Goal: Check status: Check status

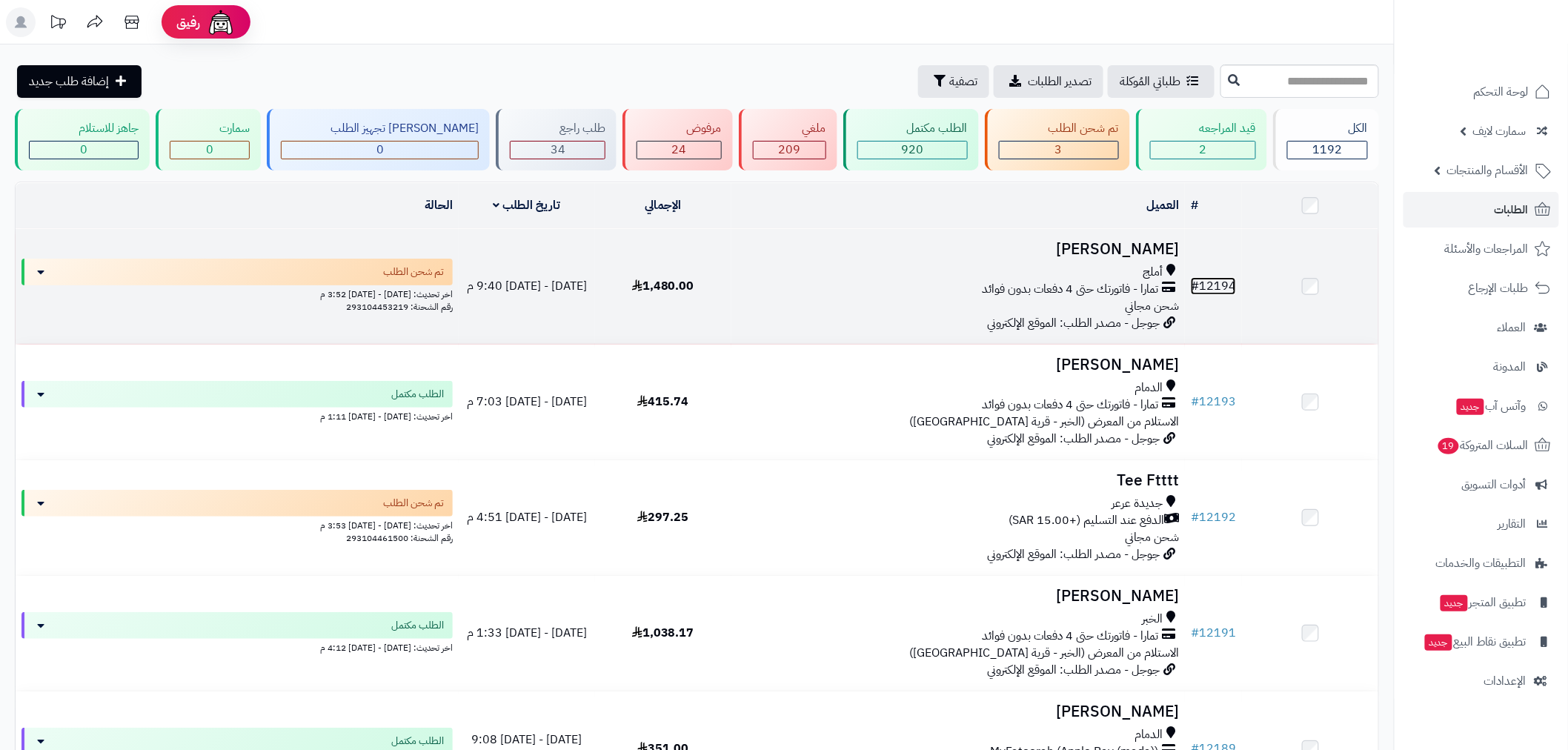
click at [1214, 282] on link "# 12194" at bounding box center [1214, 286] width 45 height 18
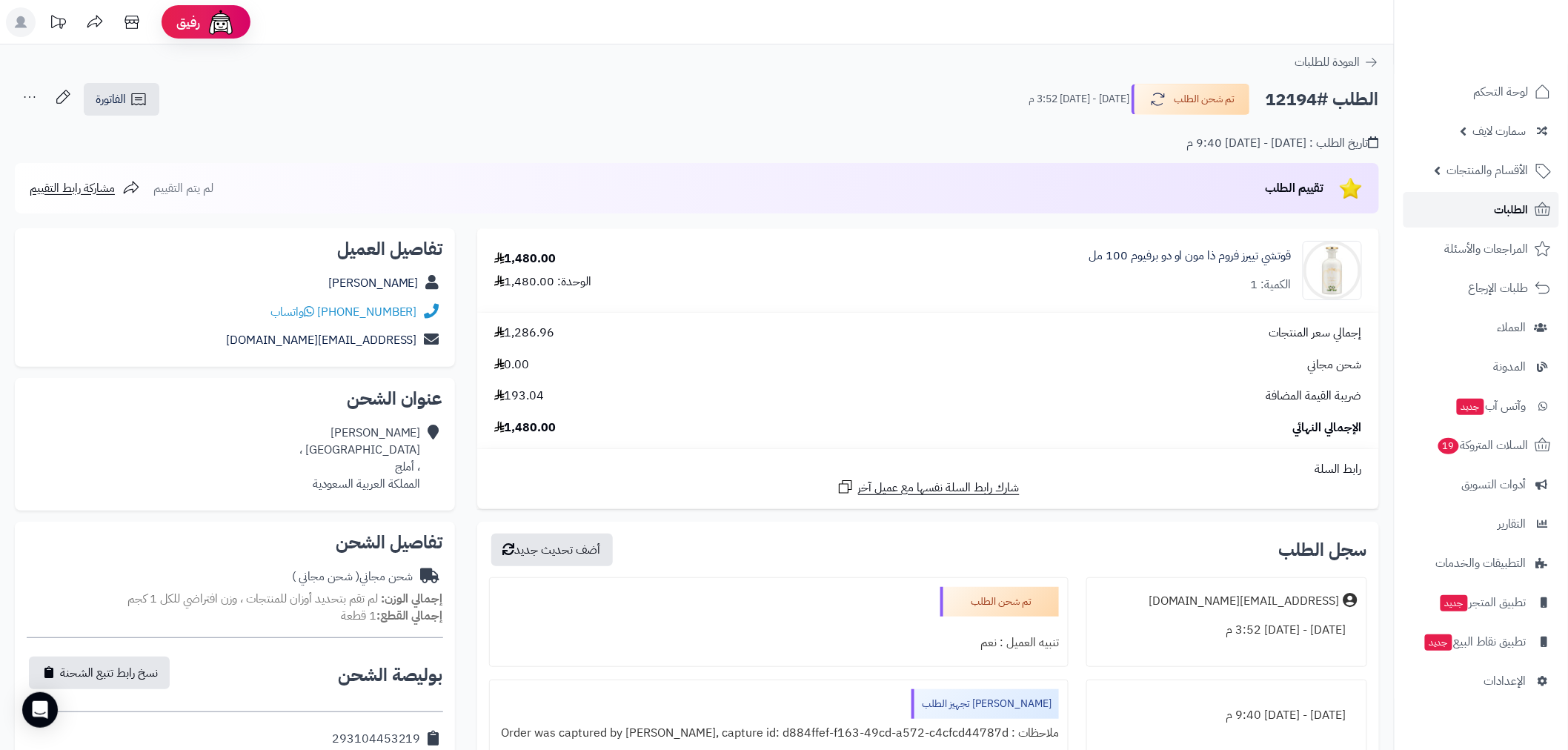
click at [1514, 206] on span "الطلبات" at bounding box center [1512, 210] width 34 height 21
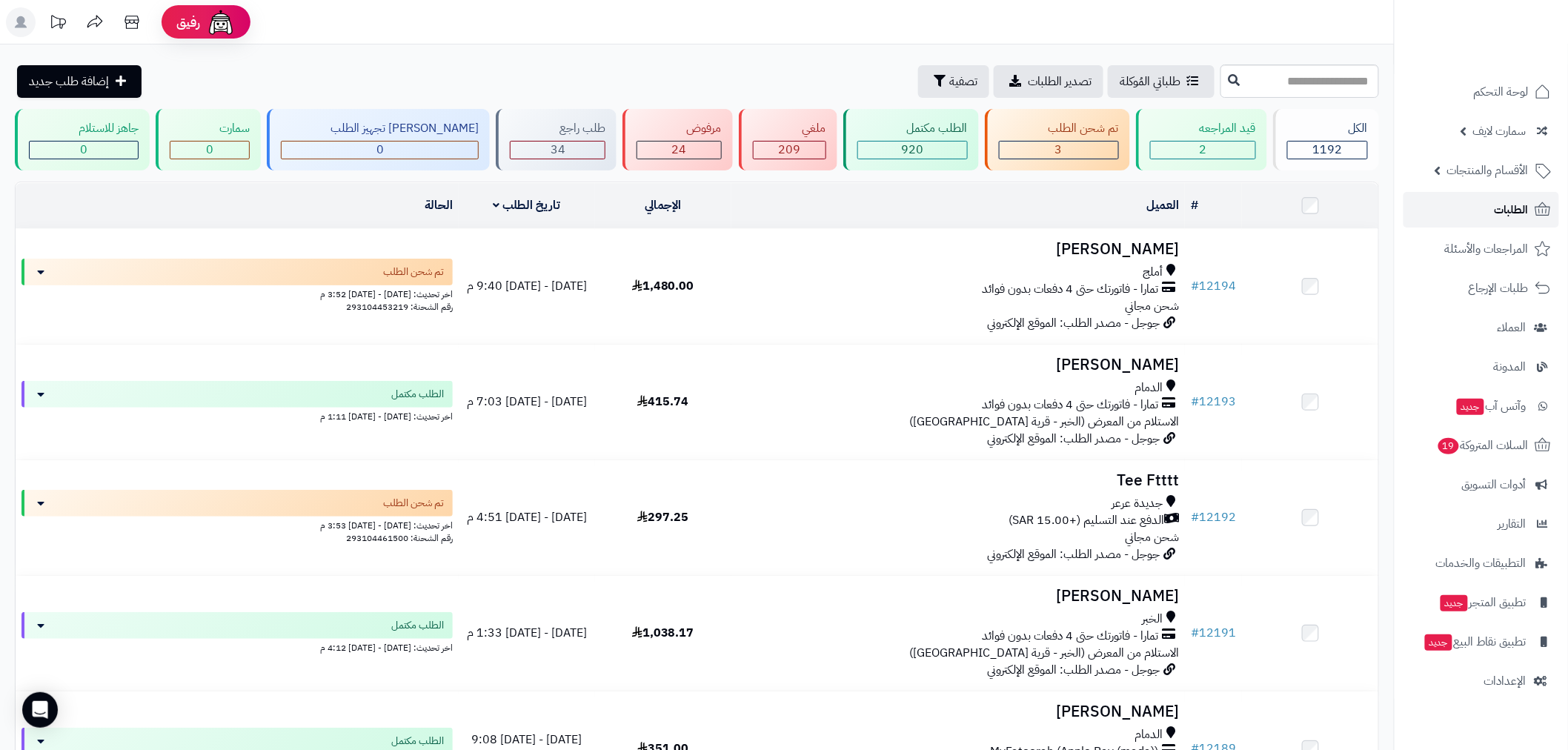
drag, startPoint x: 1512, startPoint y: 219, endPoint x: 1458, endPoint y: 226, distance: 54.5
click at [1513, 219] on span "الطلبات" at bounding box center [1512, 210] width 34 height 21
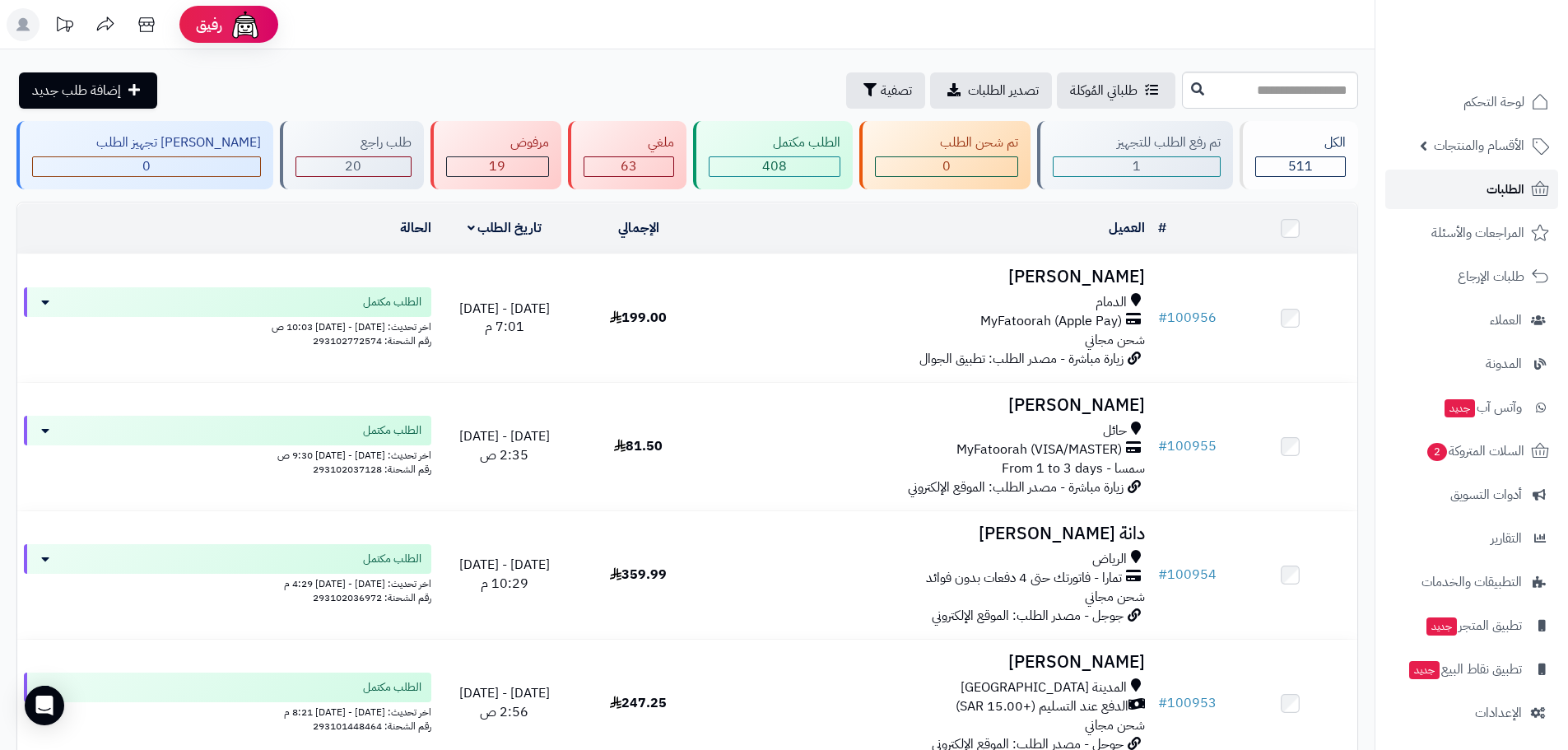
click at [1495, 191] on span "الطلبات" at bounding box center [1506, 189] width 38 height 23
click at [1494, 195] on span "الطلبات" at bounding box center [1506, 189] width 38 height 23
